Goal: Use online tool/utility: Utilize a website feature to perform a specific function

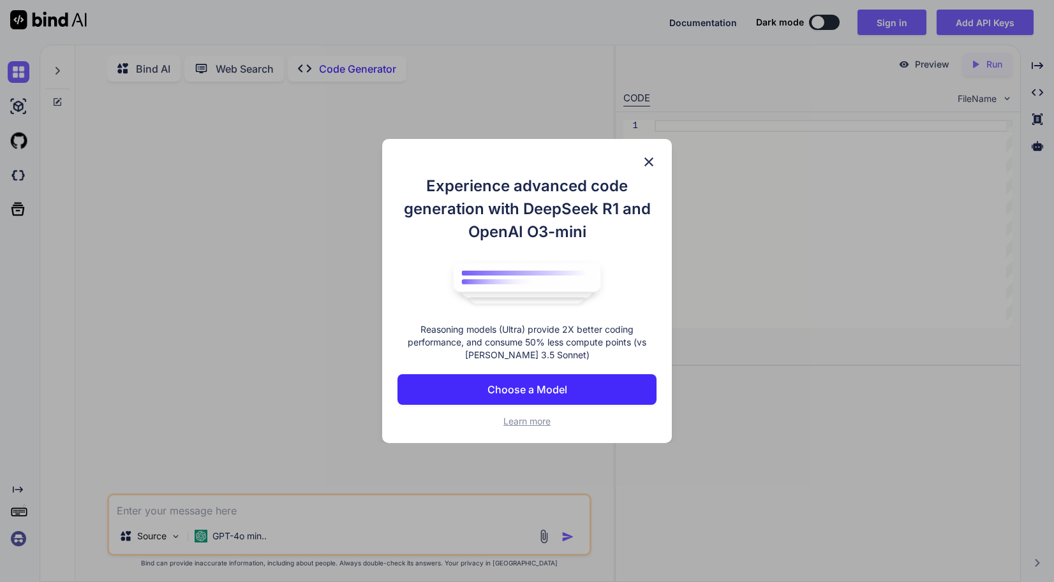
click at [646, 156] on img at bounding box center [648, 161] width 15 height 15
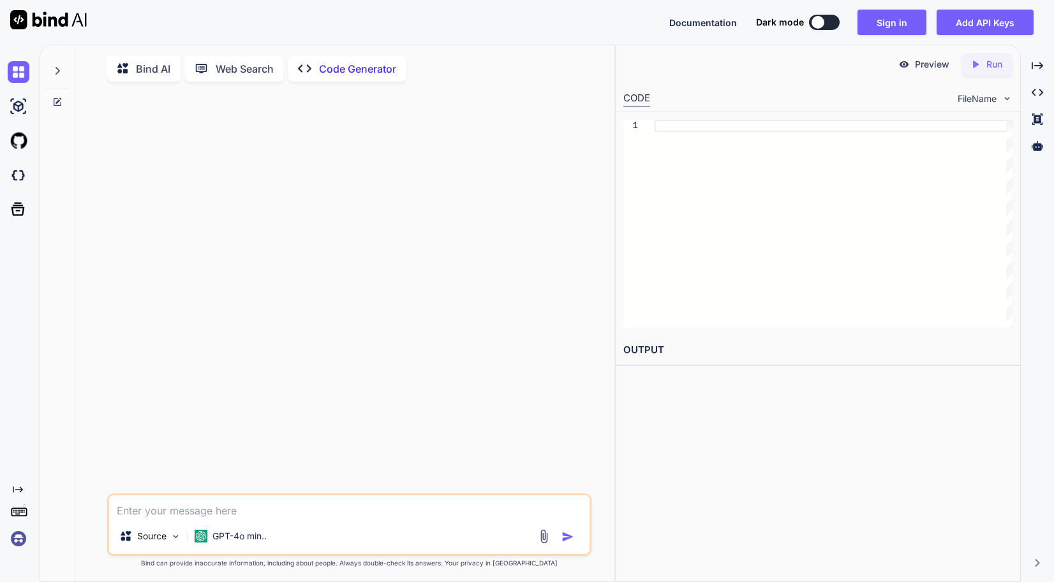
click at [483, 172] on div at bounding box center [351, 293] width 482 height 402
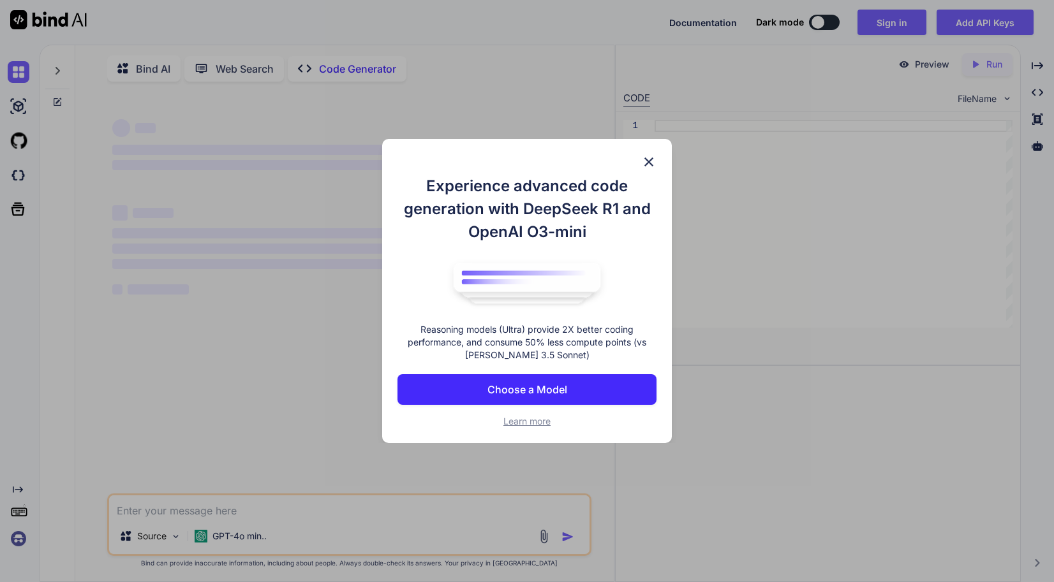
type textarea "x"
click at [341, 268] on div "Experience advanced code generation with DeepSeek R1 and OpenAI O3-mini Reasoni…" at bounding box center [527, 291] width 1054 height 582
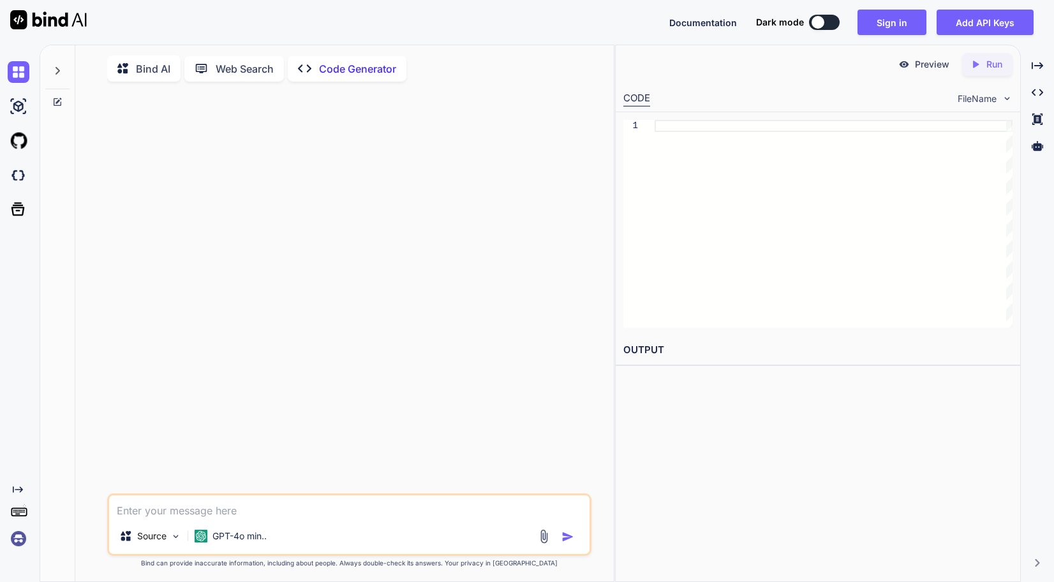
click at [20, 542] on img at bounding box center [19, 539] width 22 height 22
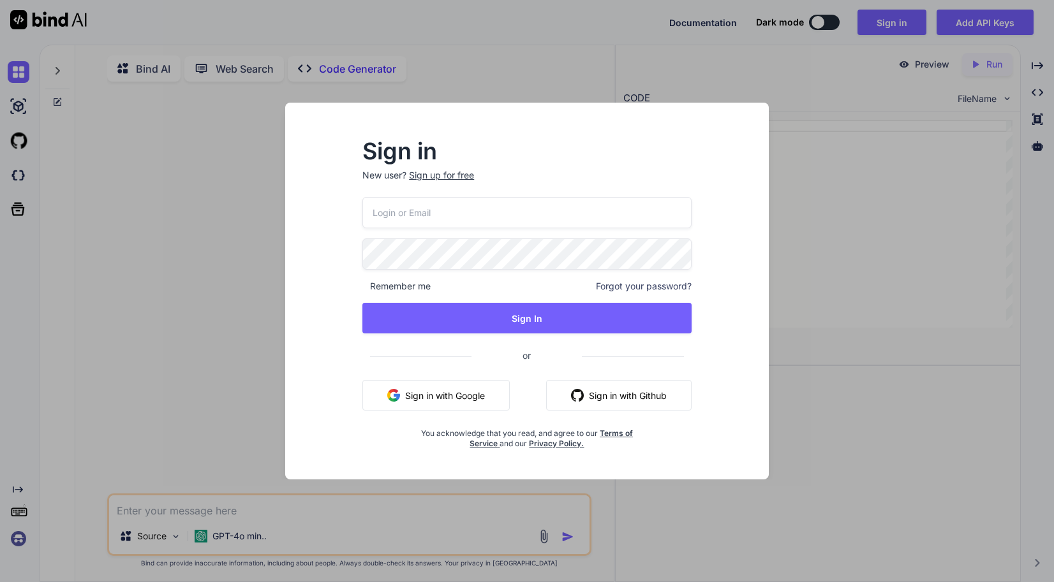
type input "[EMAIL_ADDRESS][DOMAIN_NAME]"
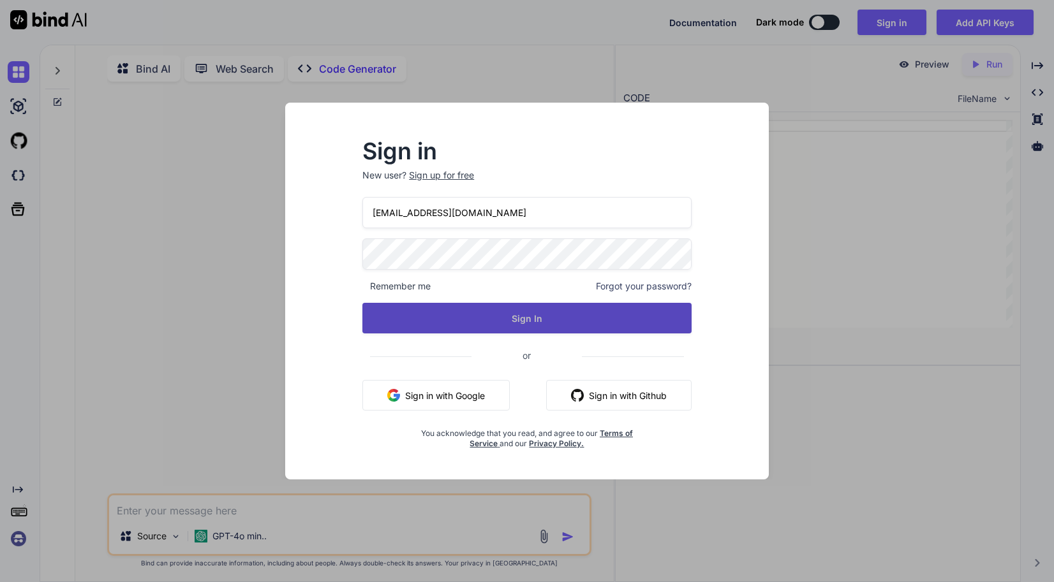
click at [529, 324] on button "Sign In" at bounding box center [526, 318] width 329 height 31
click at [529, 322] on button "Sign In" at bounding box center [526, 318] width 329 height 31
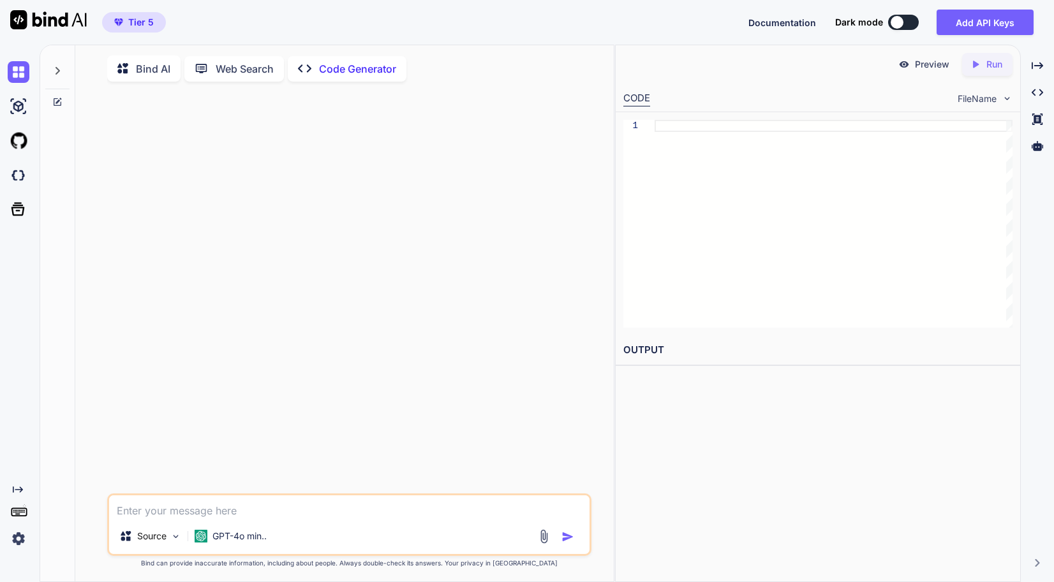
drag, startPoint x: 278, startPoint y: 356, endPoint x: 237, endPoint y: 177, distance: 183.2
click at [277, 348] on div at bounding box center [351, 293] width 482 height 402
click at [339, 64] on p "Code Generator" at bounding box center [357, 68] width 77 height 15
click at [51, 70] on div at bounding box center [57, 67] width 24 height 44
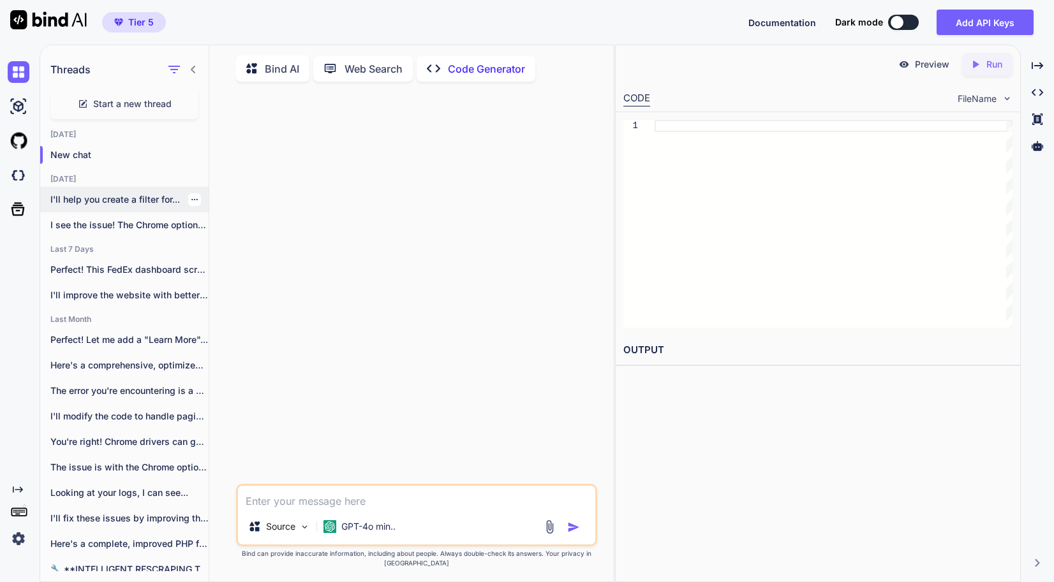
click at [95, 198] on p "I'll help you create a filter for..." at bounding box center [129, 199] width 158 height 13
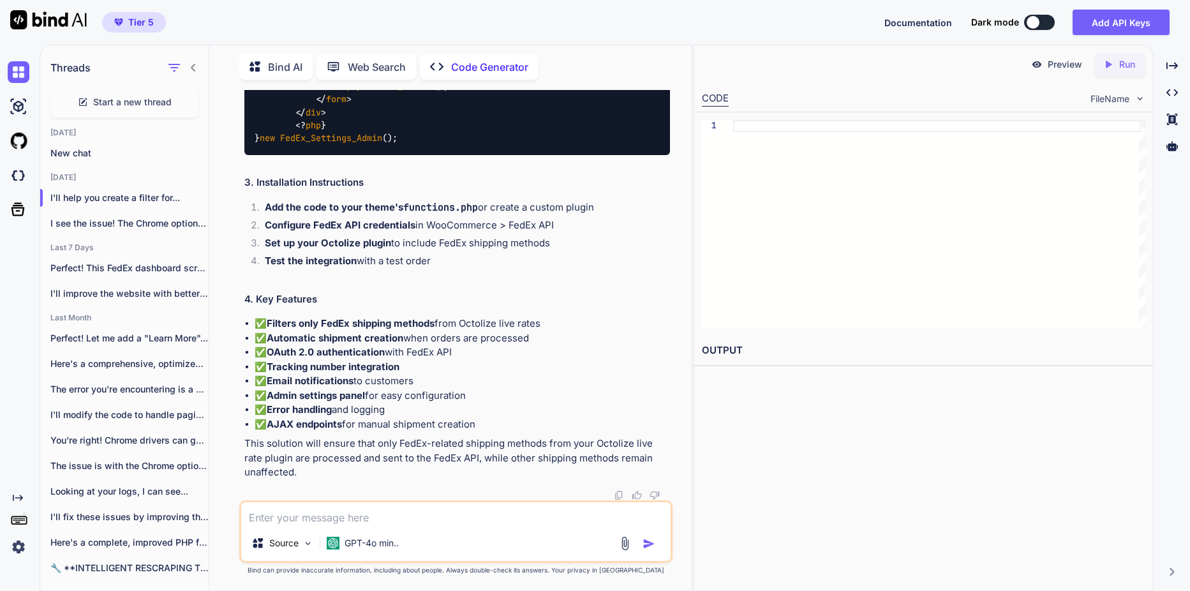
scroll to position [6125, 0]
